Goal: Task Accomplishment & Management: Manage account settings

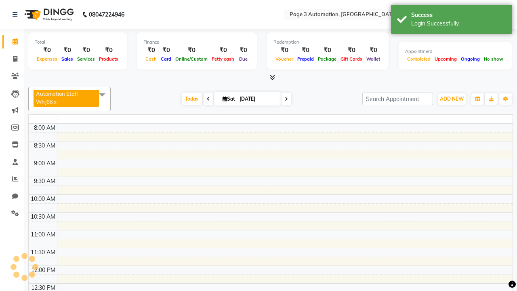
select select "en"
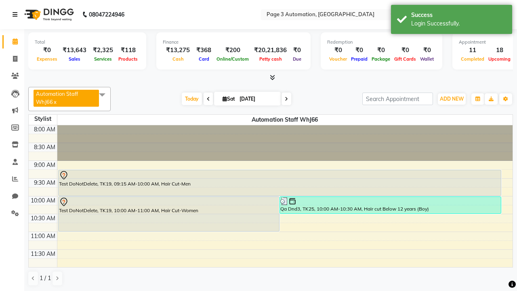
click at [17, 15] on icon at bounding box center [15, 15] width 5 height 6
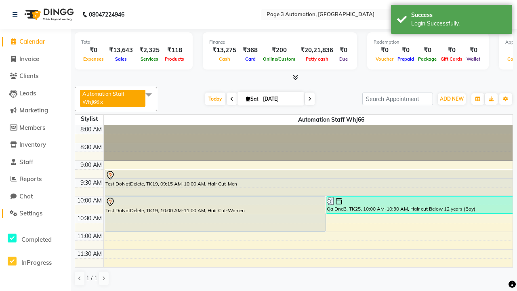
click at [35, 213] on span "Settings" at bounding box center [30, 213] width 23 height 8
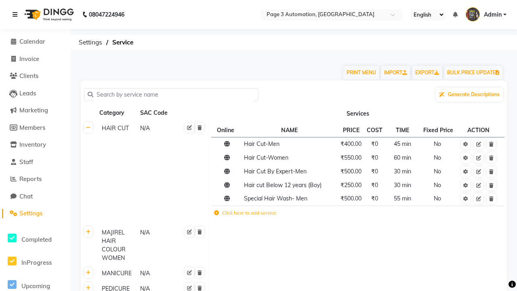
click at [17, 15] on icon at bounding box center [15, 15] width 5 height 6
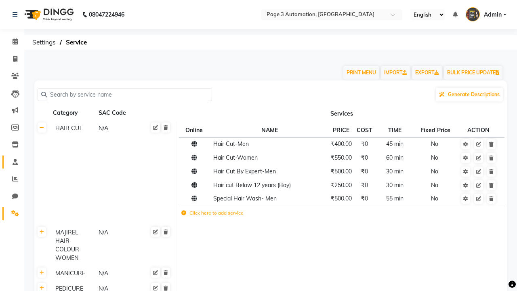
click at [12, 161] on span at bounding box center [15, 161] width 14 height 9
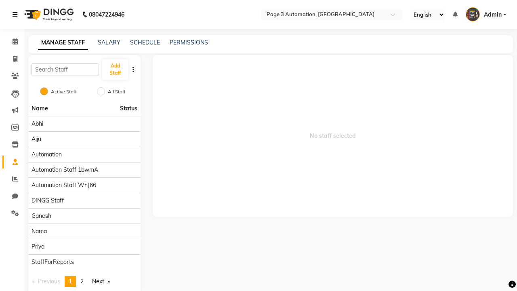
click at [17, 15] on icon at bounding box center [15, 15] width 5 height 6
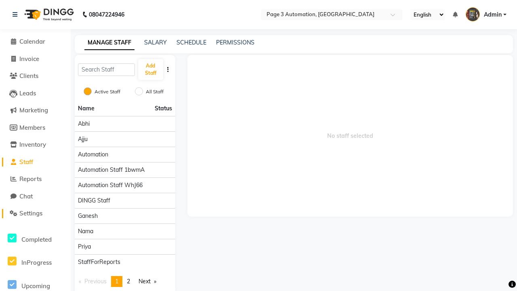
click at [35, 213] on span "Settings" at bounding box center [30, 213] width 23 height 8
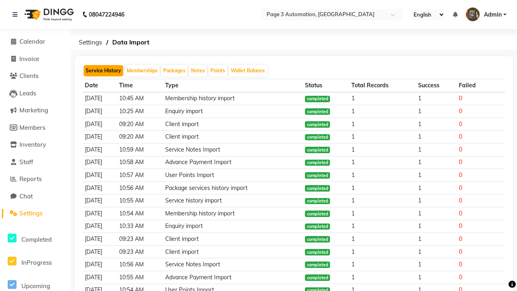
click at [103, 71] on button "Service History" at bounding box center [104, 70] width 40 height 11
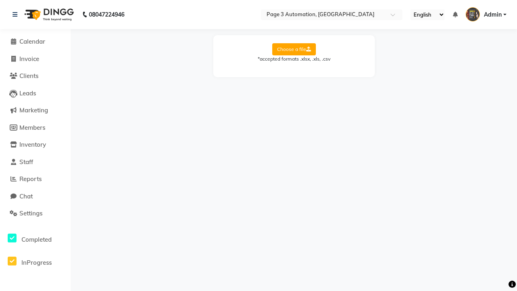
select select "Sheet1"
select select "Client Name"
select select "Client Mobile"
select select "Stylist Name"
select select "Service Name"
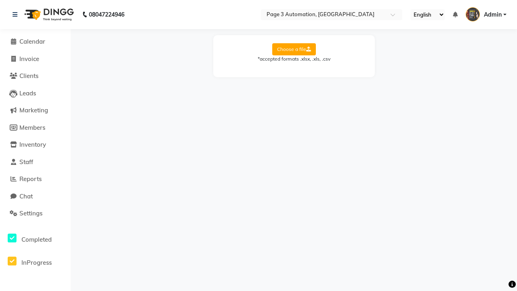
select select "Amount"
select select "Date"
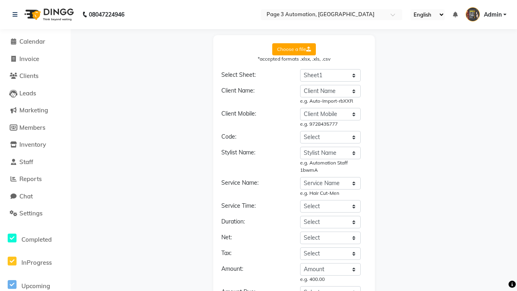
select select "DD/MM/YYYY"
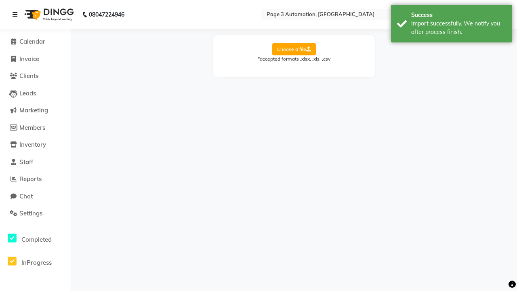
click at [451, 25] on div "Import successfully. We notify you after process finish." at bounding box center [458, 27] width 95 height 17
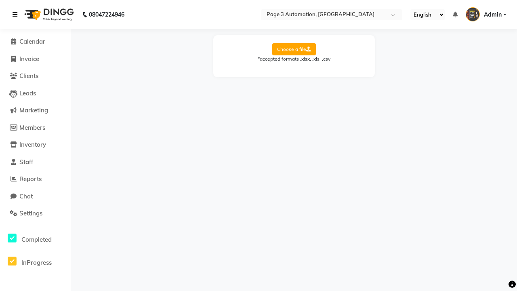
click at [17, 15] on icon at bounding box center [15, 15] width 5 height 6
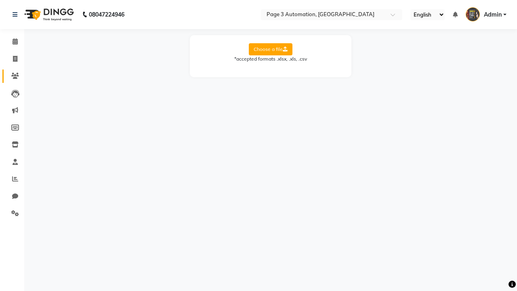
click at [12, 76] on icon at bounding box center [15, 76] width 8 height 6
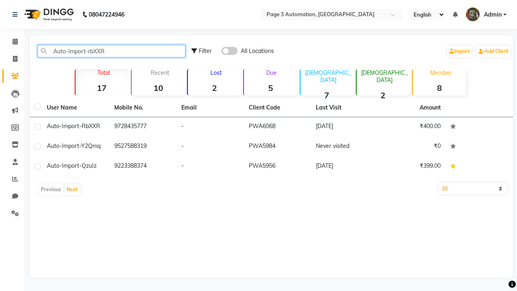
type input "Auto-Import-rbXXR"
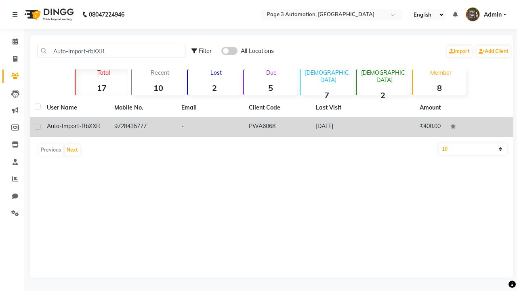
click at [271, 127] on td "PWA6068" at bounding box center [277, 127] width 67 height 20
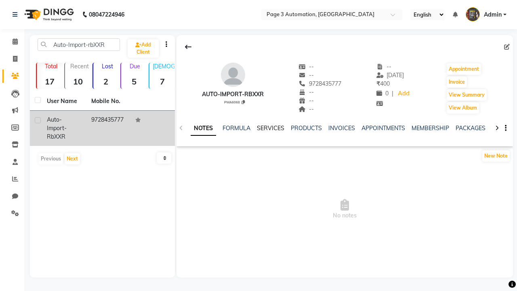
click at [270, 128] on link "SERVICES" at bounding box center [270, 127] width 27 height 7
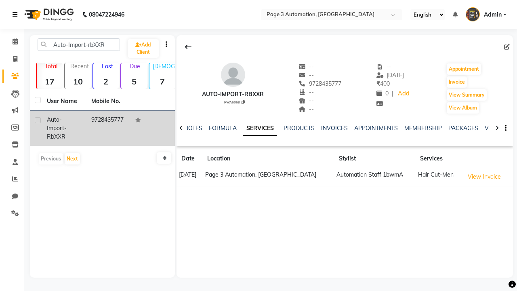
click at [17, 15] on icon at bounding box center [15, 15] width 5 height 6
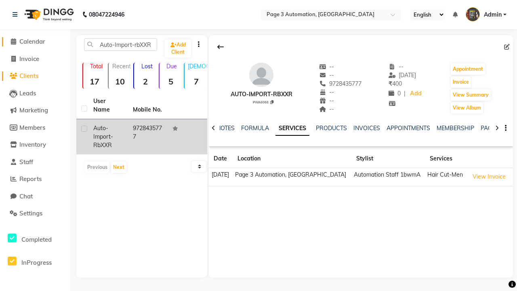
click at [35, 42] on span "Calendar" at bounding box center [32, 42] width 26 height 8
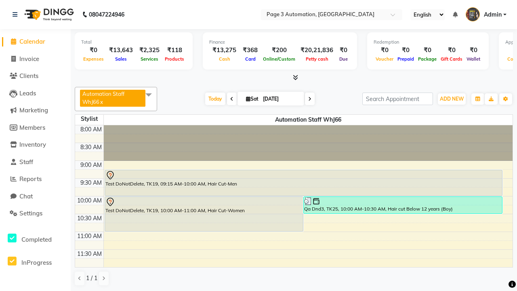
click at [150, 94] on span at bounding box center [148, 94] width 16 height 15
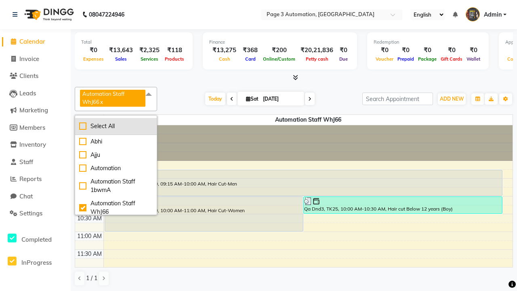
click at [116, 126] on div "Select All" at bounding box center [115, 126] width 73 height 8
checkbox input "true"
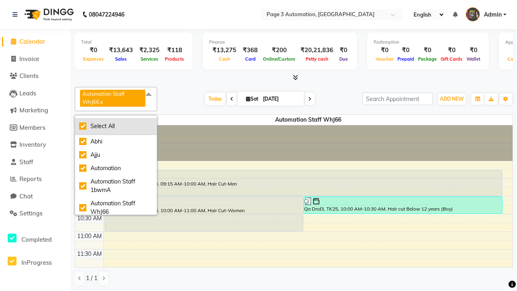
checkbox input "true"
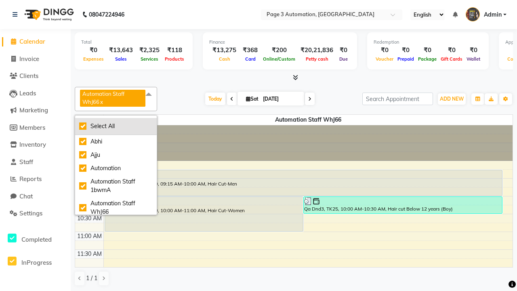
checkbox input "true"
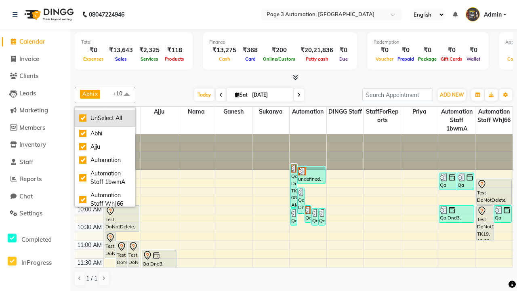
click at [105, 118] on div "UnSelect All" at bounding box center [105, 118] width 52 height 8
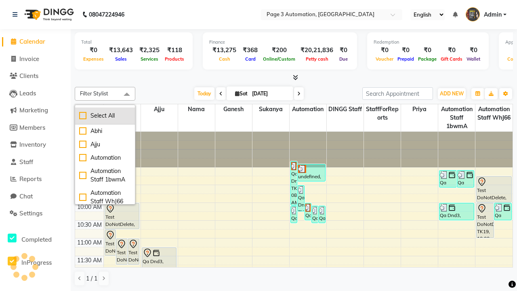
checkbox input "false"
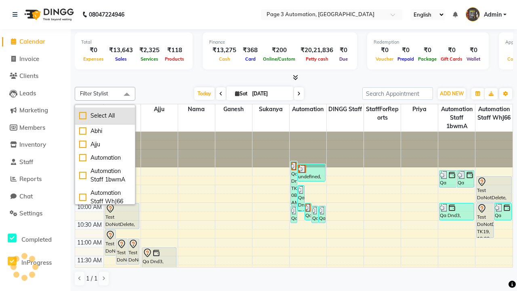
checkbox input "false"
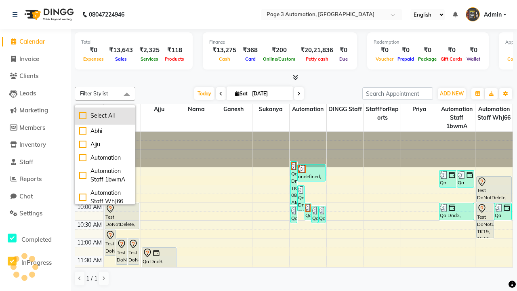
checkbox input "false"
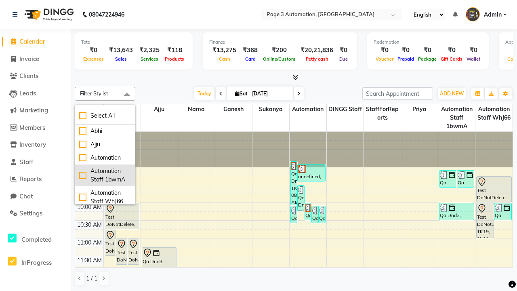
click at [105, 175] on div "Automation Staff 1bwmA" at bounding box center [105, 175] width 52 height 17
checkbox input "true"
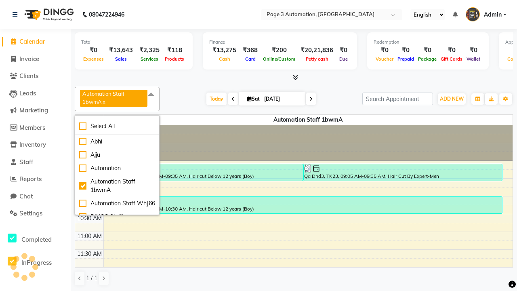
click at [152, 94] on span at bounding box center [151, 94] width 16 height 15
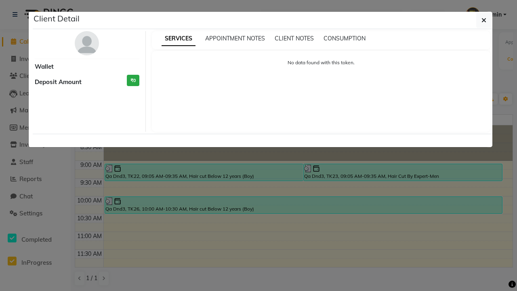
scroll to position [184, 0]
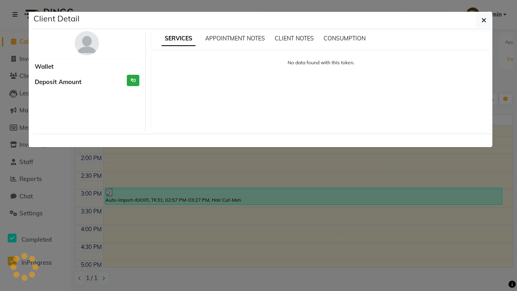
select select "3"
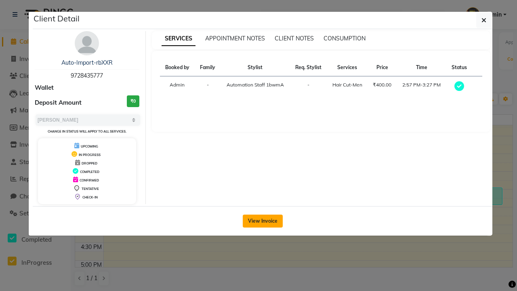
click at [262, 220] on button "View Invoice" at bounding box center [263, 220] width 40 height 13
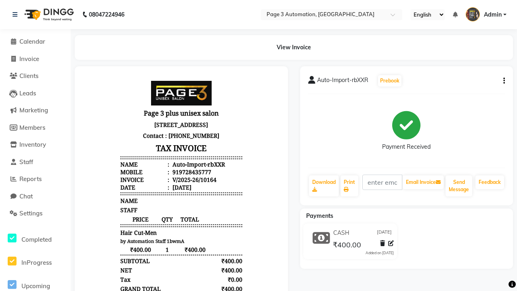
click at [502, 81] on button "button" at bounding box center [502, 81] width 5 height 8
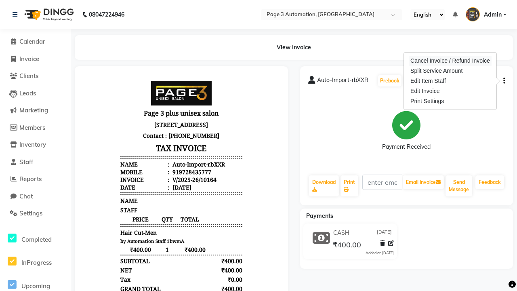
click at [450, 61] on div "Cancel Invoice / Refund Invoice" at bounding box center [450, 61] width 83 height 10
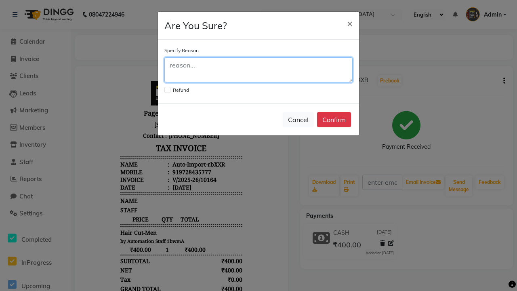
click at [258, 70] on textarea at bounding box center [258, 69] width 188 height 25
type textarea "Testing"
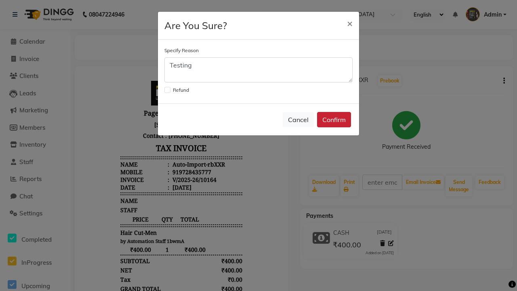
click at [334, 119] on button "Confirm" at bounding box center [334, 119] width 34 height 15
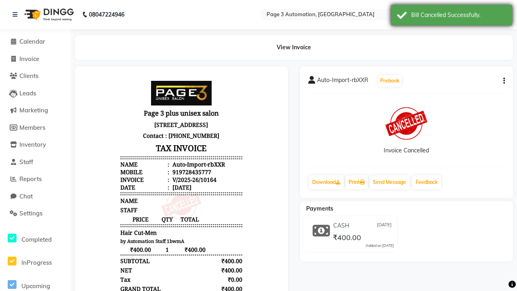
click at [451, 16] on div "Bill Cancelled Successfully." at bounding box center [458, 15] width 95 height 8
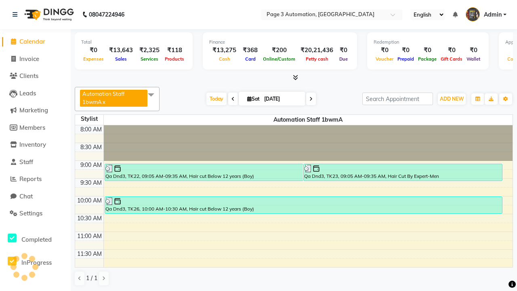
click at [152, 94] on span at bounding box center [151, 94] width 16 height 15
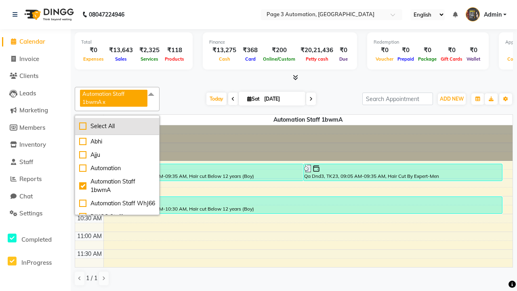
click at [117, 126] on div "Select All" at bounding box center [117, 126] width 76 height 8
checkbox input "true"
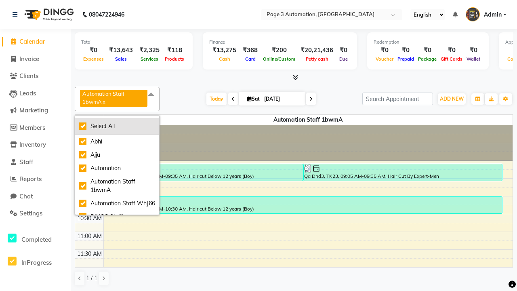
checkbox input "true"
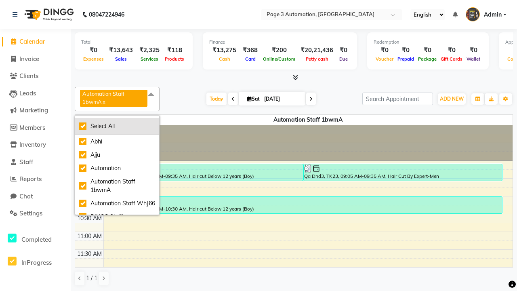
checkbox input "true"
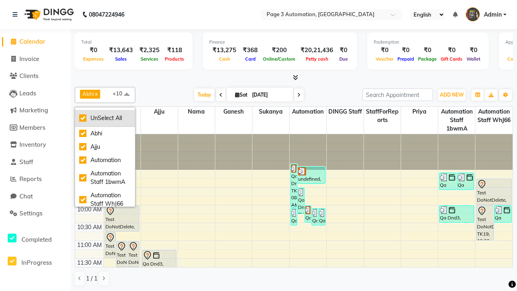
click at [105, 118] on div "UnSelect All" at bounding box center [105, 118] width 52 height 8
checkbox input "false"
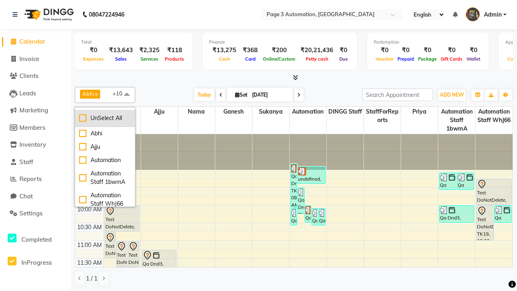
checkbox input "false"
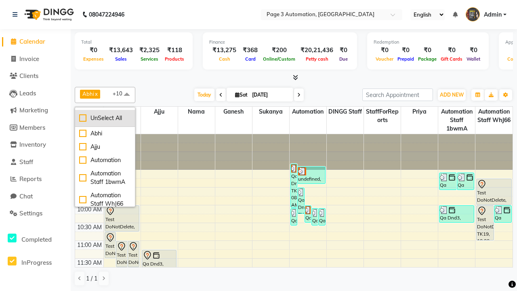
checkbox input "false"
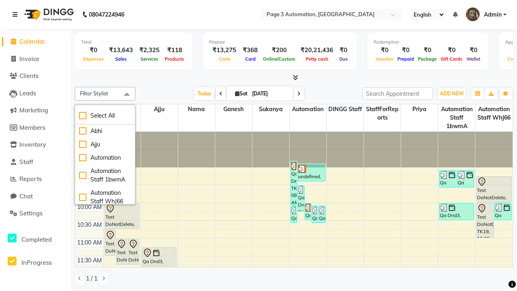
click at [127, 94] on span at bounding box center [127, 94] width 16 height 15
click at [17, 15] on icon at bounding box center [15, 15] width 5 height 6
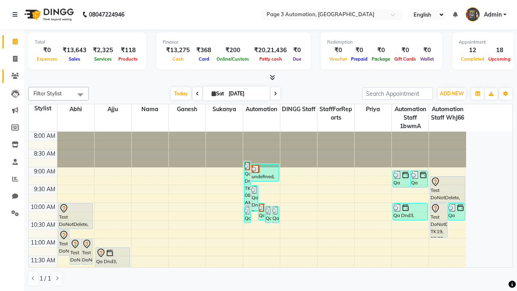
click at [12, 76] on icon at bounding box center [15, 76] width 8 height 6
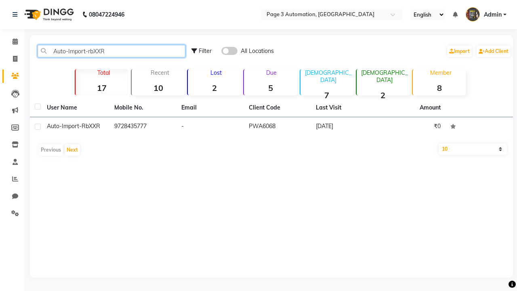
type input "Auto-Import-rbXXR"
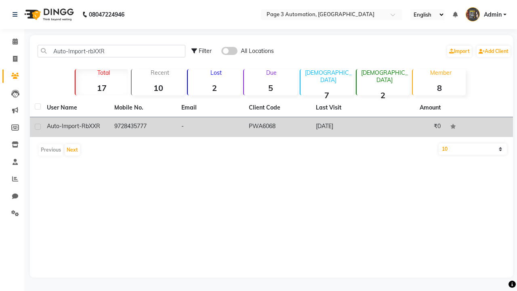
click at [271, 127] on td "PWA6068" at bounding box center [277, 127] width 67 height 20
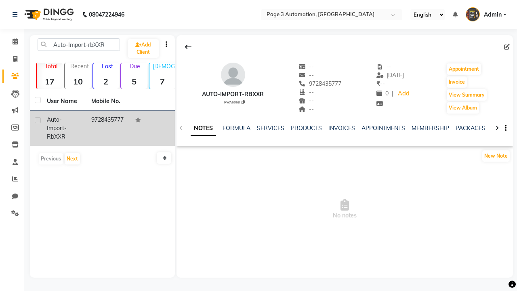
click at [38, 120] on label at bounding box center [38, 120] width 6 height 6
click at [38, 120] on input "checkbox" at bounding box center [37, 120] width 5 height 5
checkbox input "true"
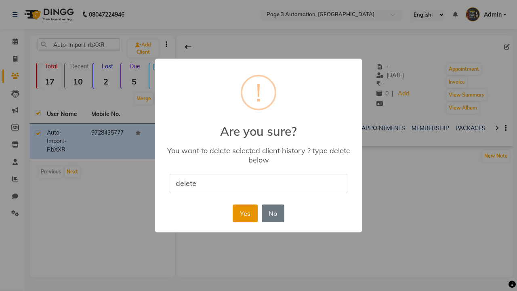
type input "delete"
click at [245, 213] on button "Yes" at bounding box center [245, 213] width 25 height 18
